Goal: Information Seeking & Learning: Learn about a topic

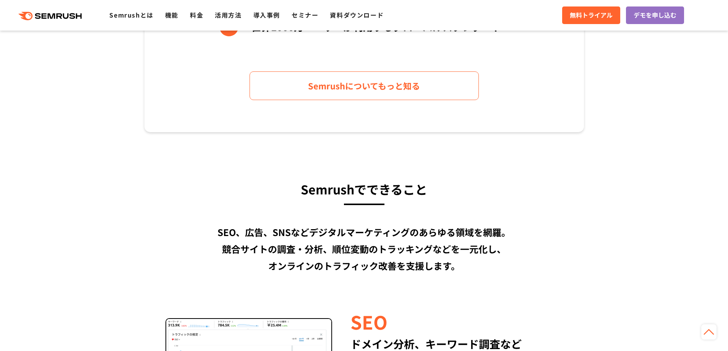
scroll to position [458, 0]
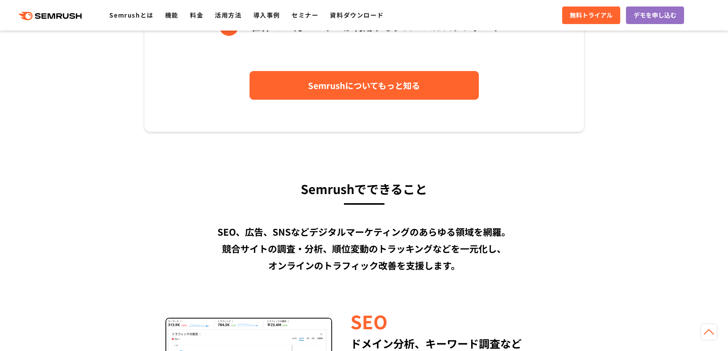
click at [280, 96] on link "Semrushについてもっと知る" at bounding box center [363, 85] width 229 height 29
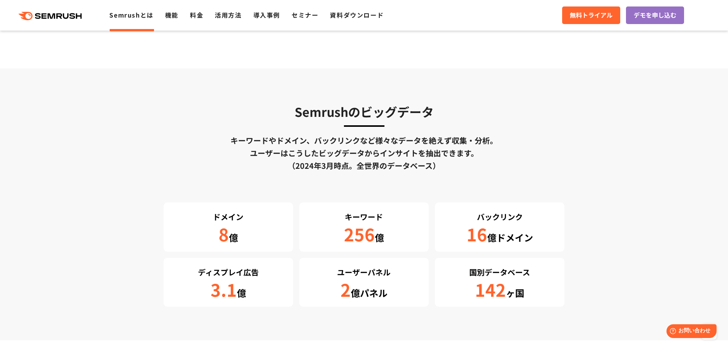
scroll to position [1221, 0]
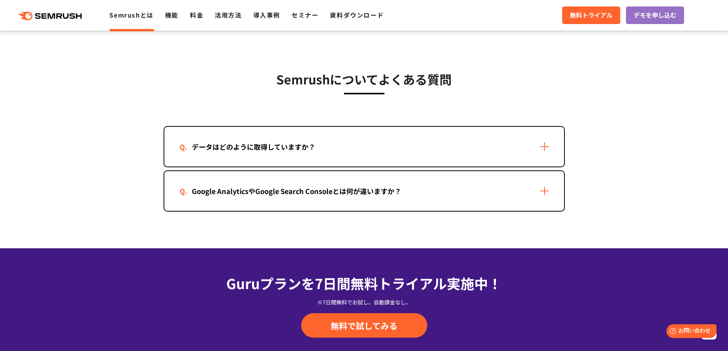
click at [418, 151] on div "データはどのように取得していますか？" at bounding box center [363, 147] width 399 height 40
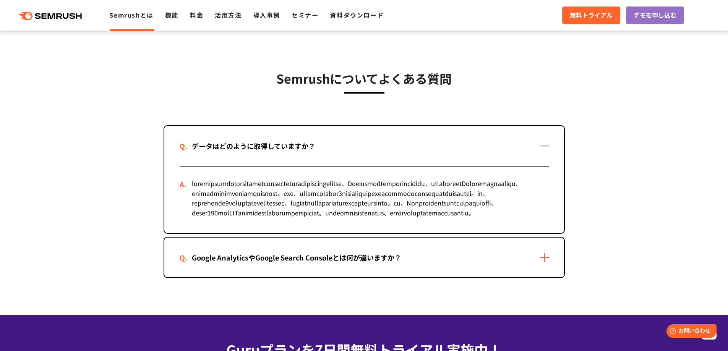
scroll to position [1527, 0]
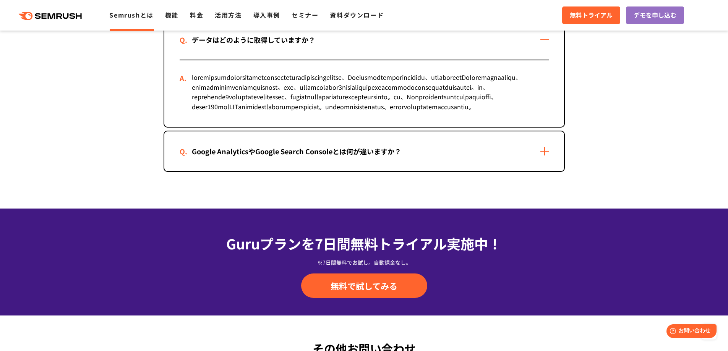
click at [422, 171] on div "Google AnalyticsやGoogle Search Consoleとは何が違いますか？" at bounding box center [363, 151] width 399 height 40
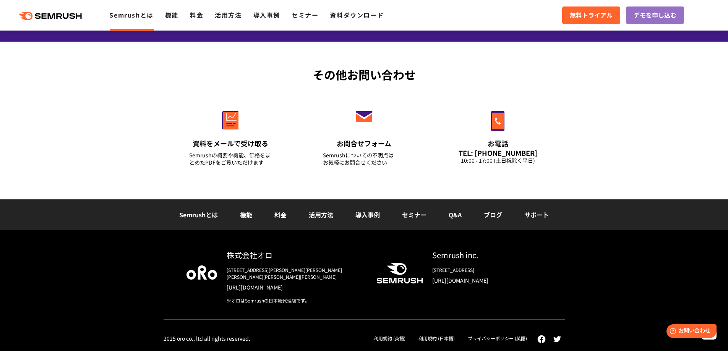
scroll to position [2016, 0]
click at [320, 219] on link "活用方法" at bounding box center [321, 214] width 24 height 9
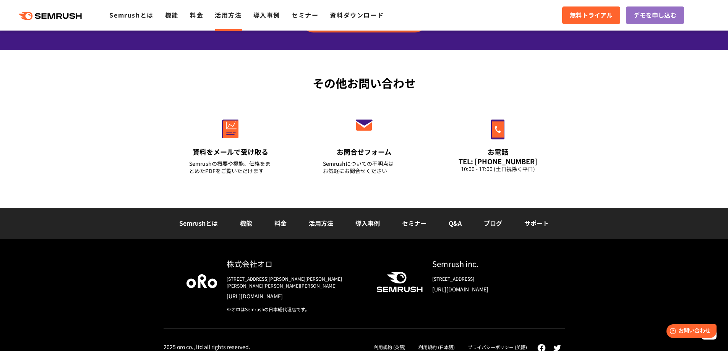
scroll to position [1085, 0]
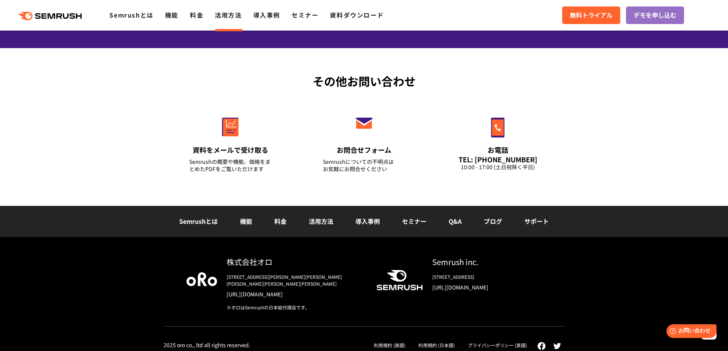
click at [207, 282] on img at bounding box center [201, 279] width 31 height 14
click at [258, 290] on link "[URL][DOMAIN_NAME]" at bounding box center [294, 294] width 137 height 8
